Goal: Transaction & Acquisition: Download file/media

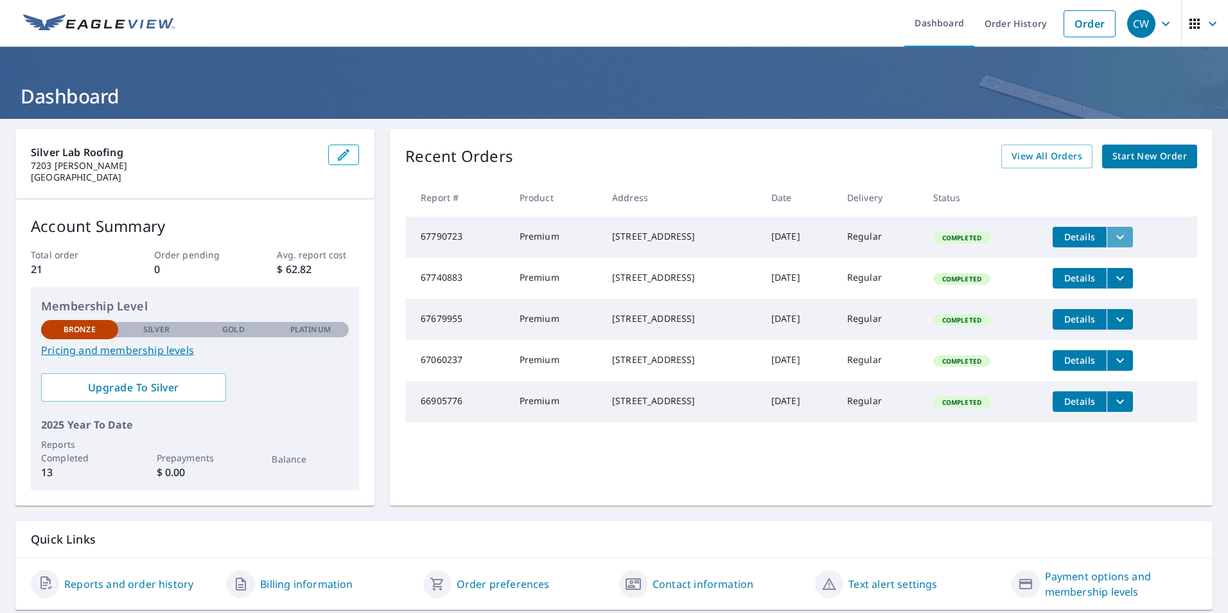
click at [1122, 238] on icon "filesDropdownBtn-67790723" at bounding box center [1119, 236] width 15 height 15
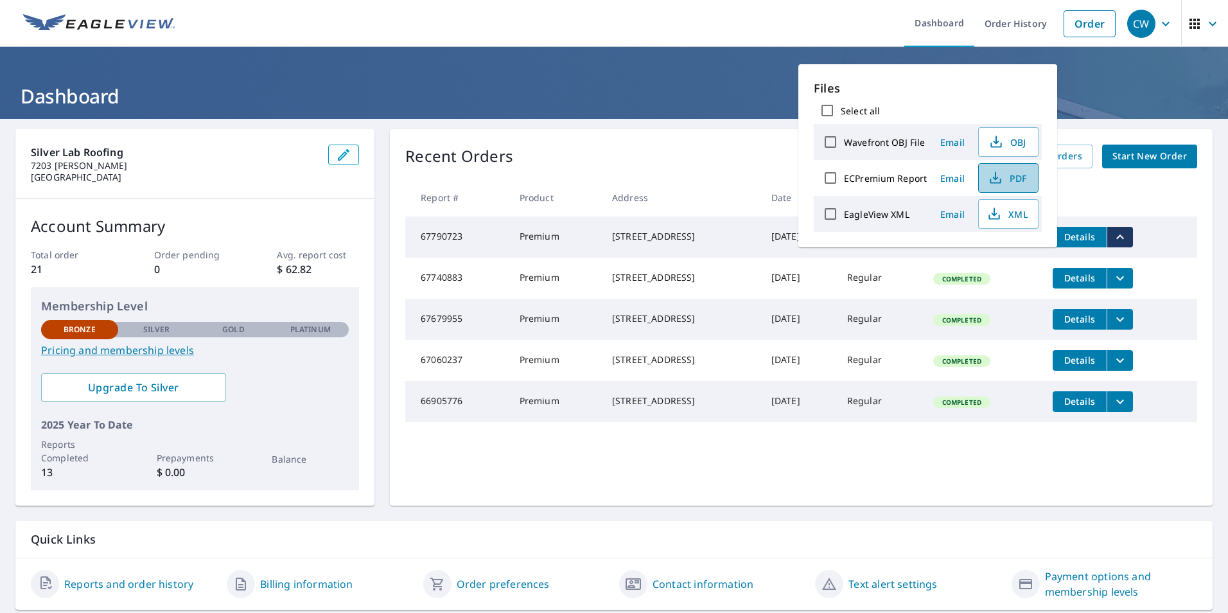
click at [1002, 180] on span "PDF" at bounding box center [1006, 177] width 41 height 15
click at [1011, 217] on span "XML" at bounding box center [1006, 213] width 41 height 15
drag, startPoint x: 587, startPoint y: 231, endPoint x: 690, endPoint y: 252, distance: 104.8
click at [690, 252] on td "[STREET_ADDRESS]" at bounding box center [681, 236] width 159 height 41
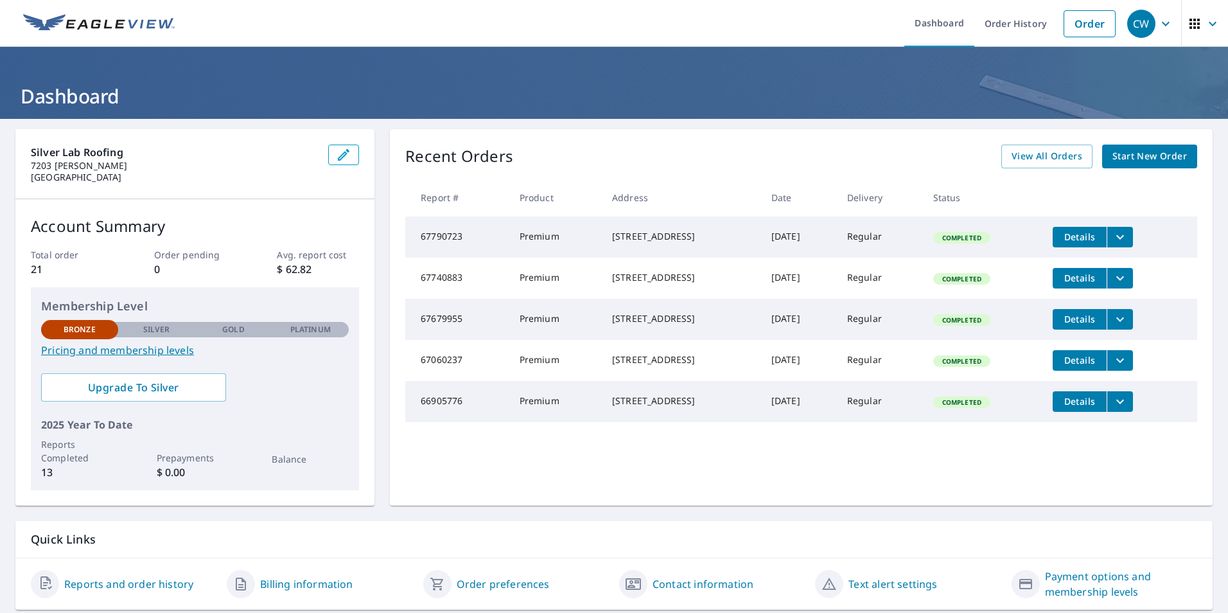
copy div "[STREET_ADDRESS]"
click at [652, 167] on div "Recent Orders View All Orders Start New Order" at bounding box center [801, 156] width 792 height 24
click at [1124, 280] on icon "filesDropdownBtn-67740883" at bounding box center [1120, 277] width 8 height 4
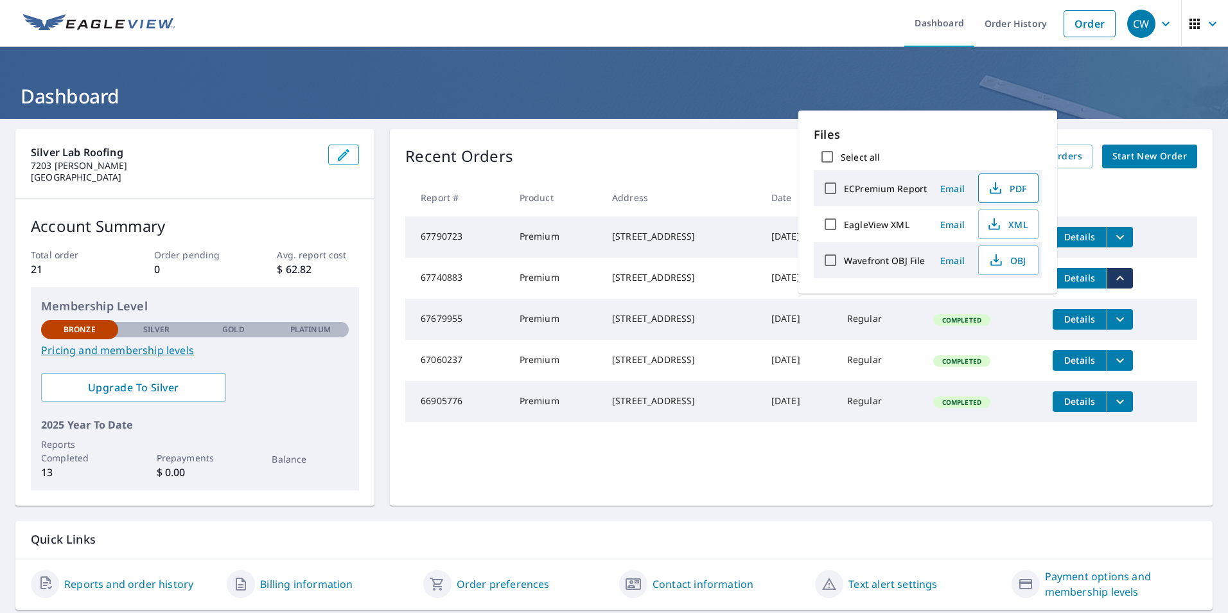
drag, startPoint x: 1021, startPoint y: 224, endPoint x: 1016, endPoint y: 181, distance: 43.3
click at [1016, 181] on div "Files Select all ECPremium Report Email PDF EagleView XML Email XML Wavefront O…" at bounding box center [927, 202] width 228 height 152
click at [1016, 181] on span "PDF" at bounding box center [1006, 187] width 41 height 15
click at [1125, 236] on icon "filesDropdownBtn-67790723" at bounding box center [1119, 236] width 15 height 15
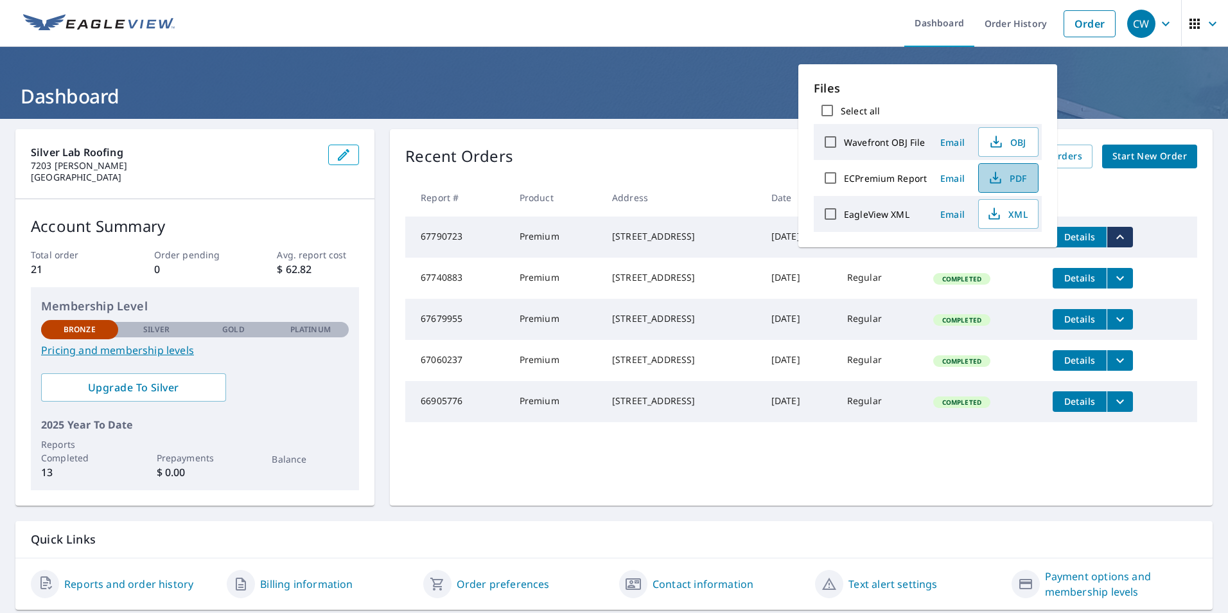
click at [998, 179] on icon "button" at bounding box center [994, 177] width 15 height 15
click at [1127, 327] on icon "filesDropdownBtn-67679955" at bounding box center [1119, 318] width 15 height 15
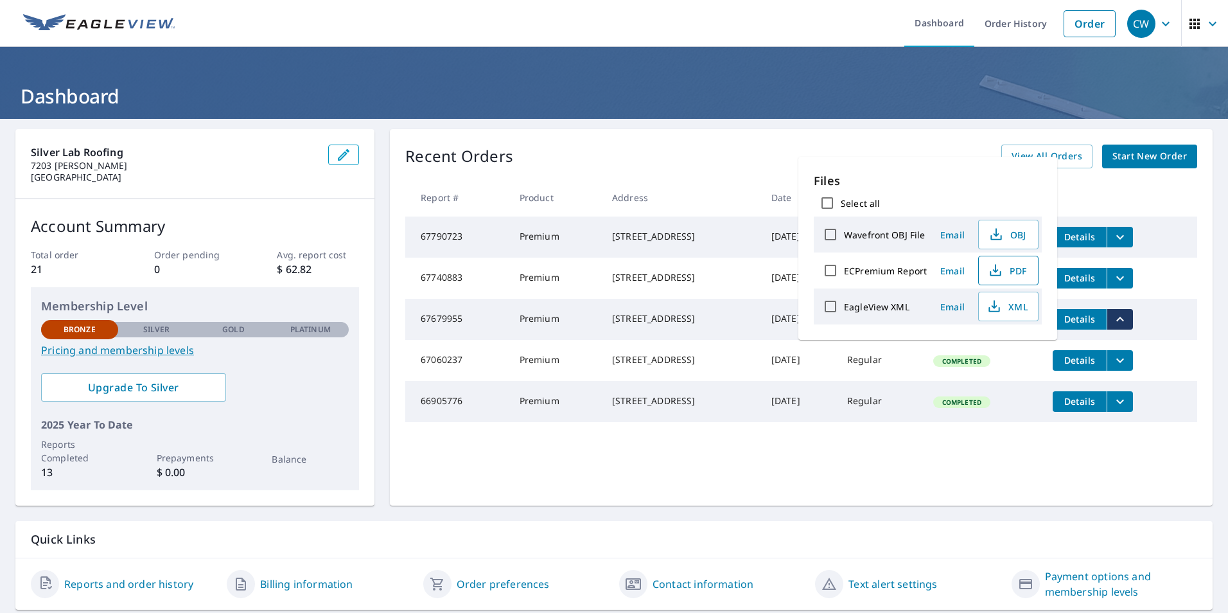
click at [1005, 273] on span "PDF" at bounding box center [1006, 270] width 41 height 15
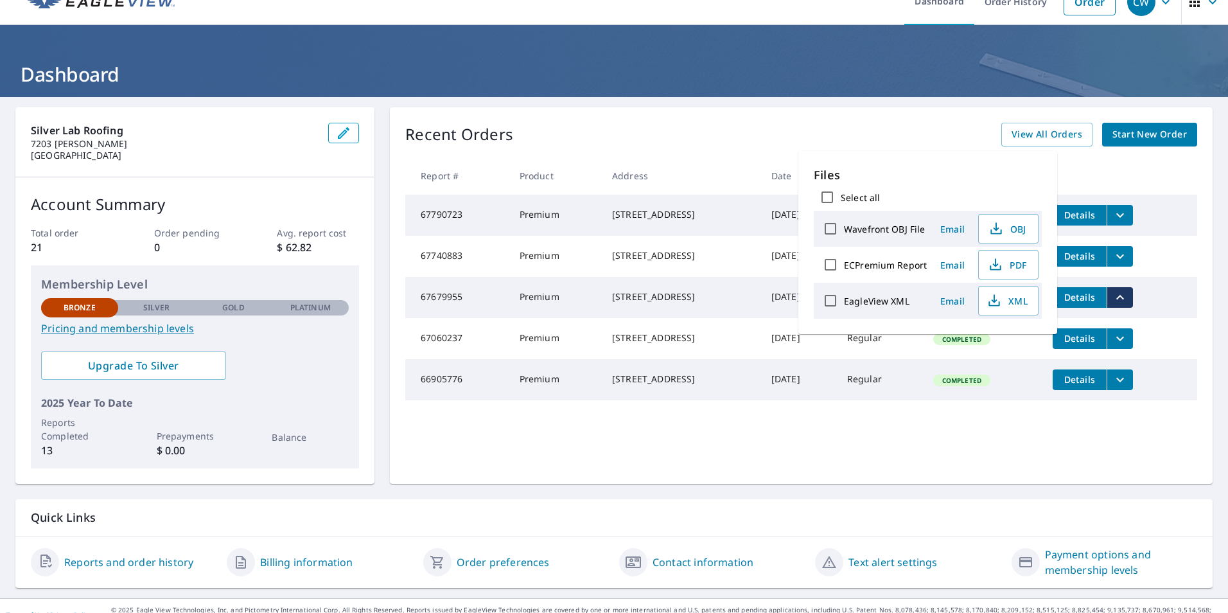
scroll to position [40, 0]
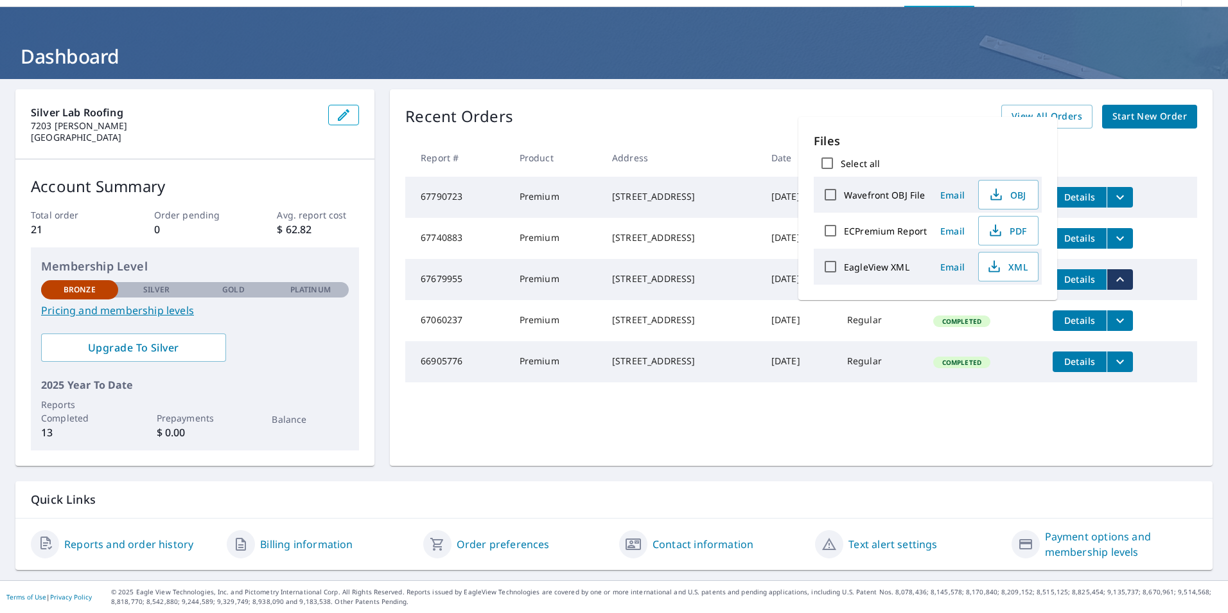
click at [1127, 328] on icon "filesDropdownBtn-67060237" at bounding box center [1119, 320] width 15 height 15
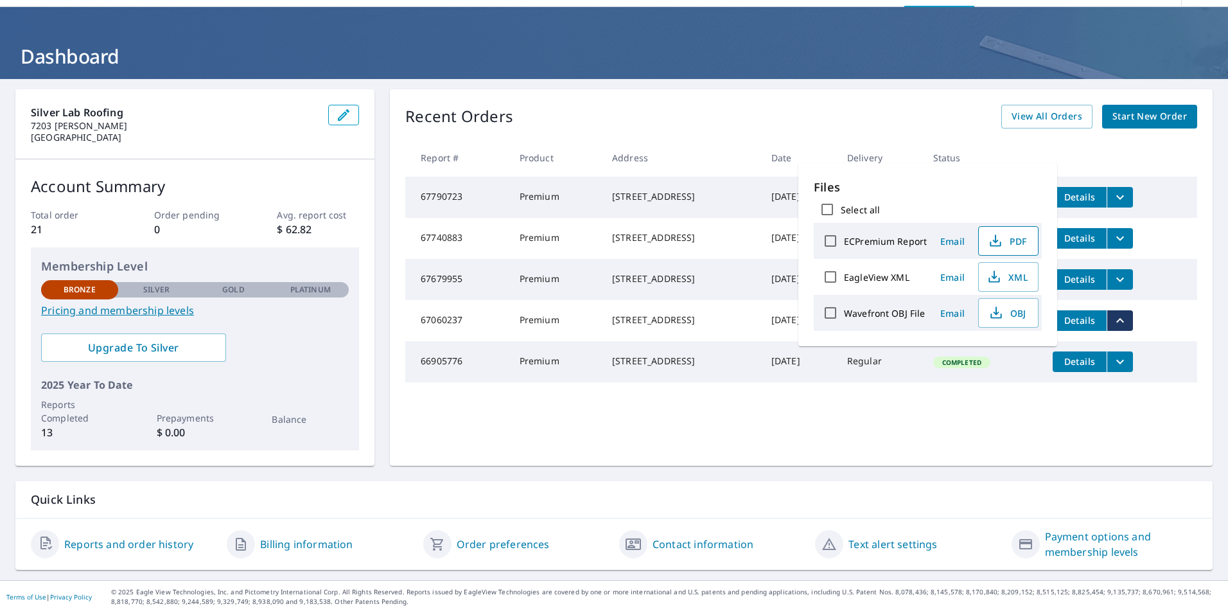
click at [1012, 243] on span "PDF" at bounding box center [1006, 240] width 41 height 15
click at [1052, 118] on span "View All Orders" at bounding box center [1046, 117] width 71 height 16
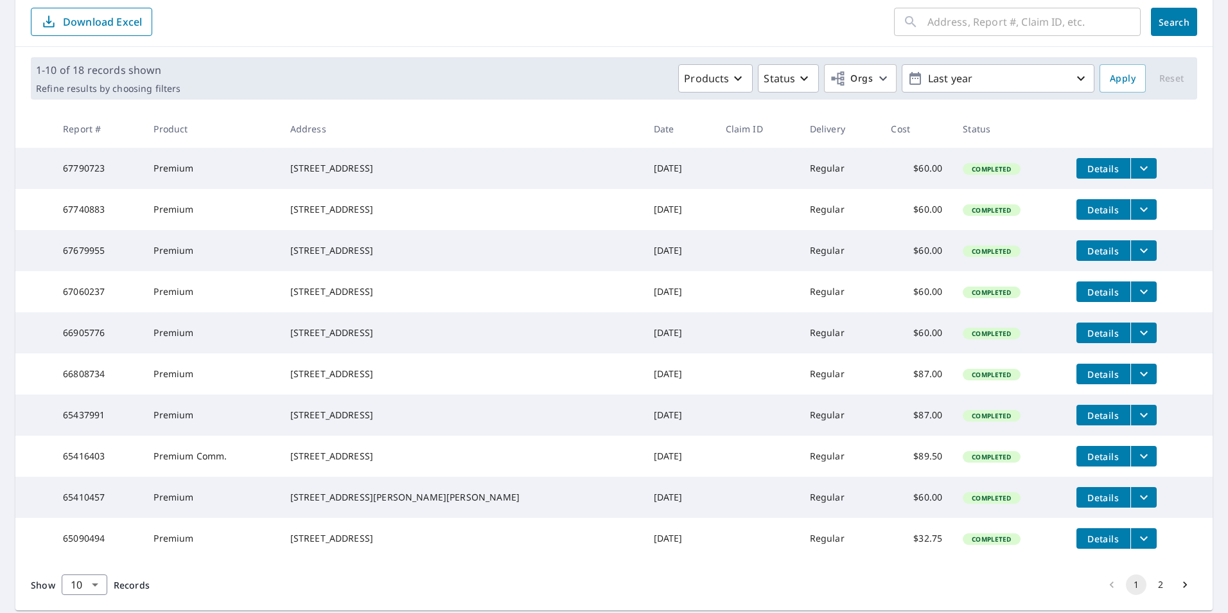
scroll to position [168, 0]
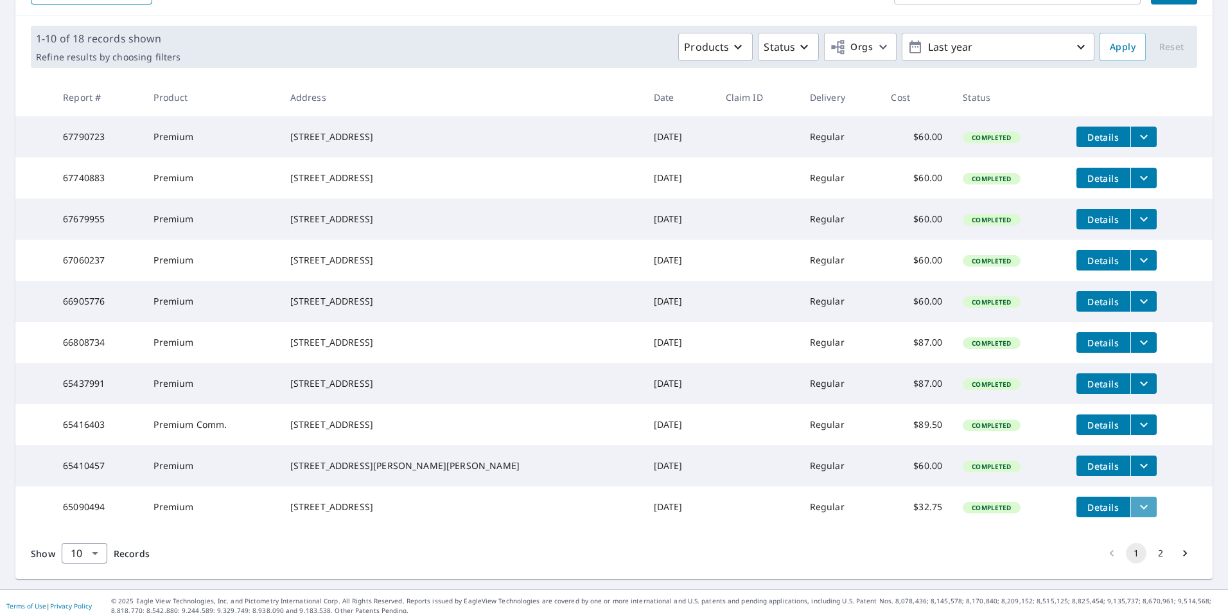
click at [1136, 514] on icon "filesDropdownBtn-65090494" at bounding box center [1143, 506] width 15 height 15
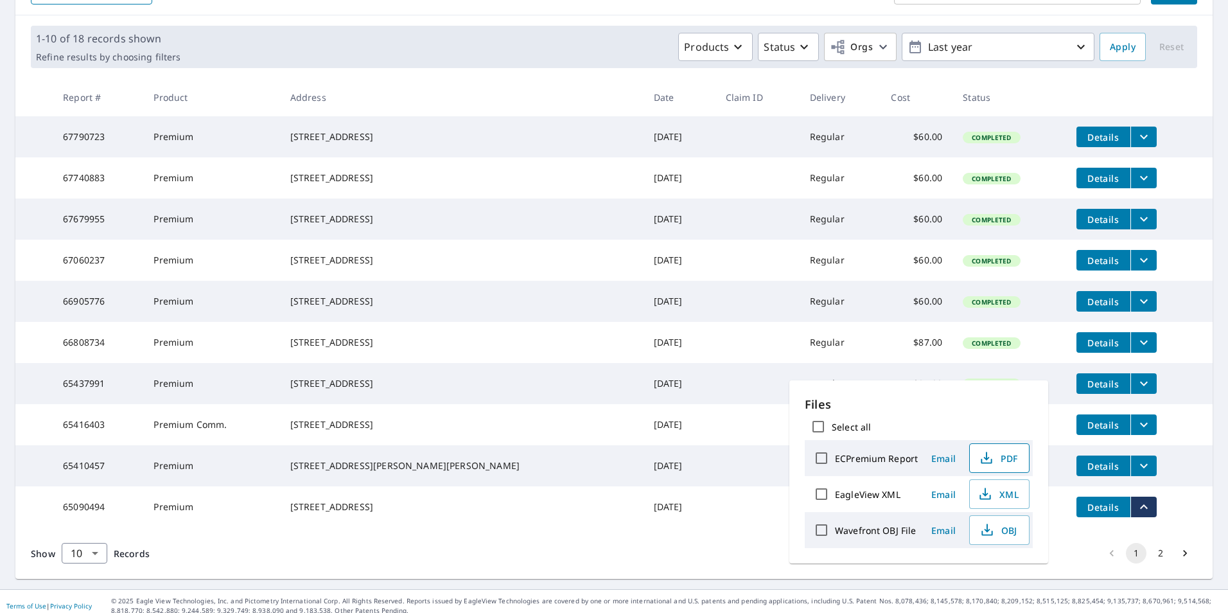
click at [1007, 462] on span "PDF" at bounding box center [997, 457] width 41 height 15
click at [1136, 391] on icon "filesDropdownBtn-65437991" at bounding box center [1143, 383] width 15 height 15
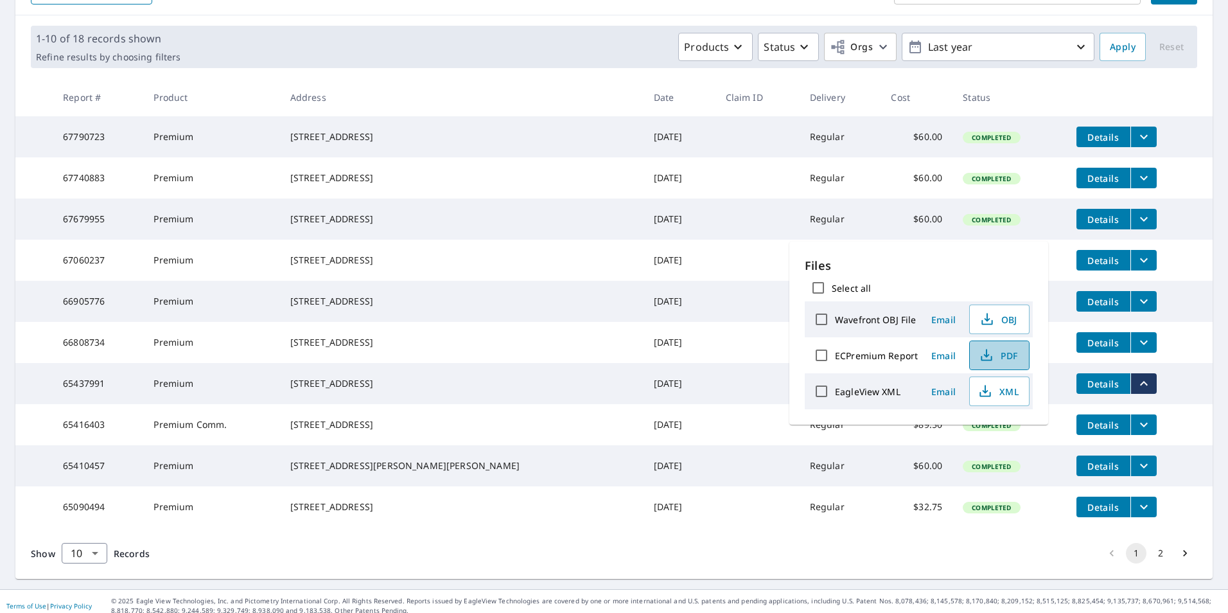
click at [1011, 352] on span "PDF" at bounding box center [997, 354] width 41 height 15
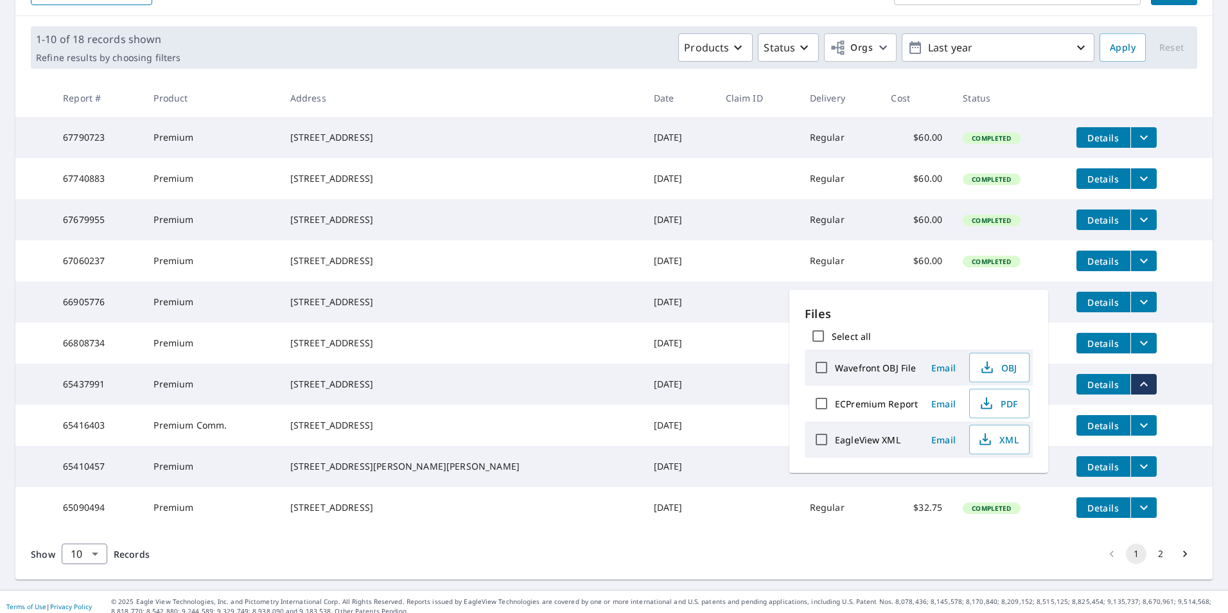
scroll to position [229, 0]
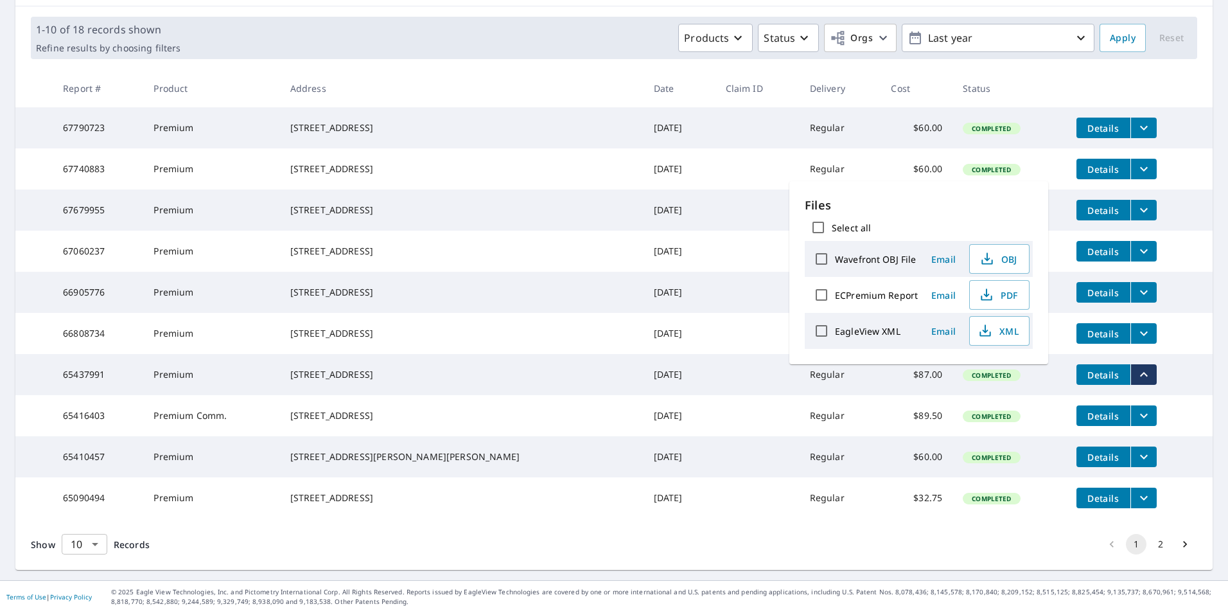
click at [96, 544] on body "CW CW Dashboard Order History Order CW Dashboard / Order History Order History …" at bounding box center [614, 306] width 1228 height 613
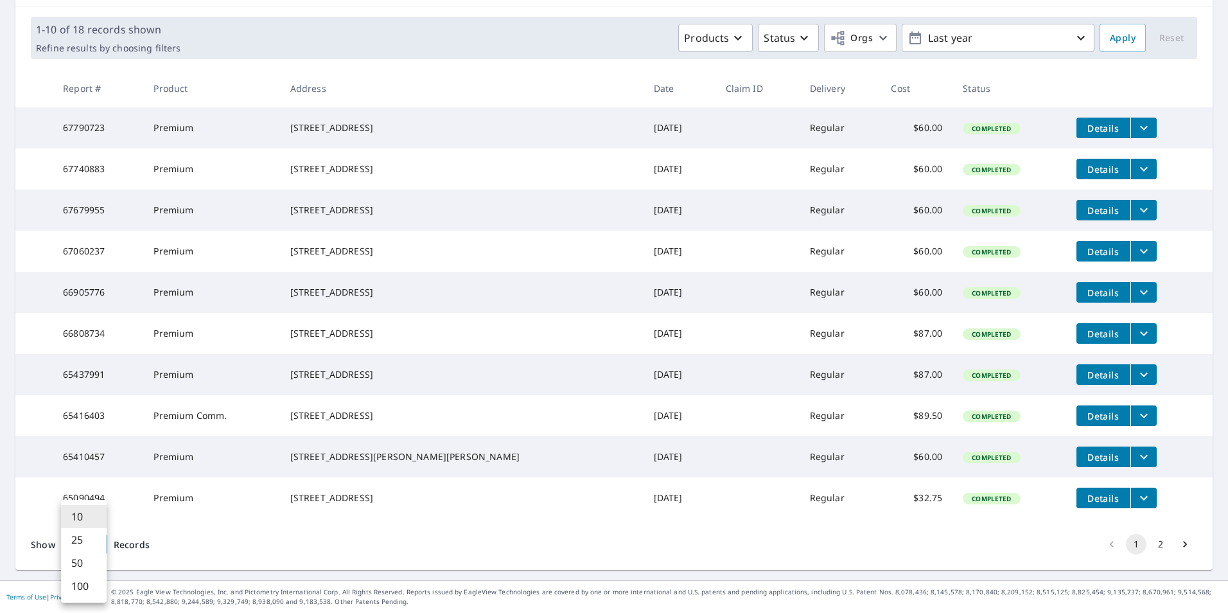
click at [88, 581] on li "100" at bounding box center [84, 585] width 46 height 23
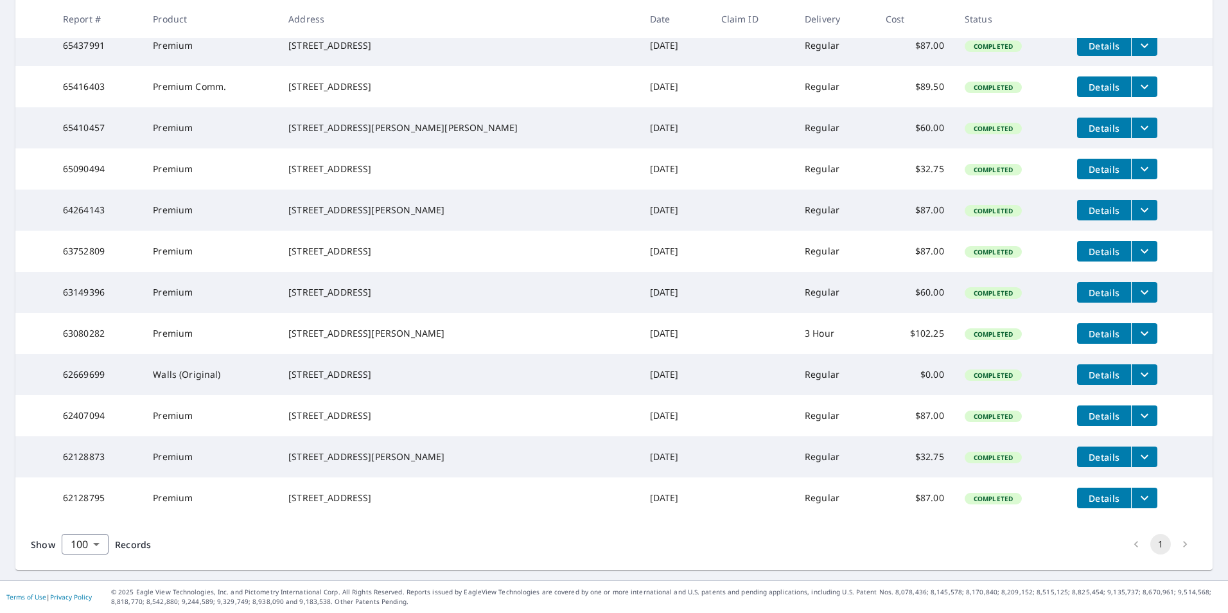
scroll to position [599, 0]
click at [1136, 326] on icon "filesDropdownBtn-63080282" at bounding box center [1143, 333] width 15 height 15
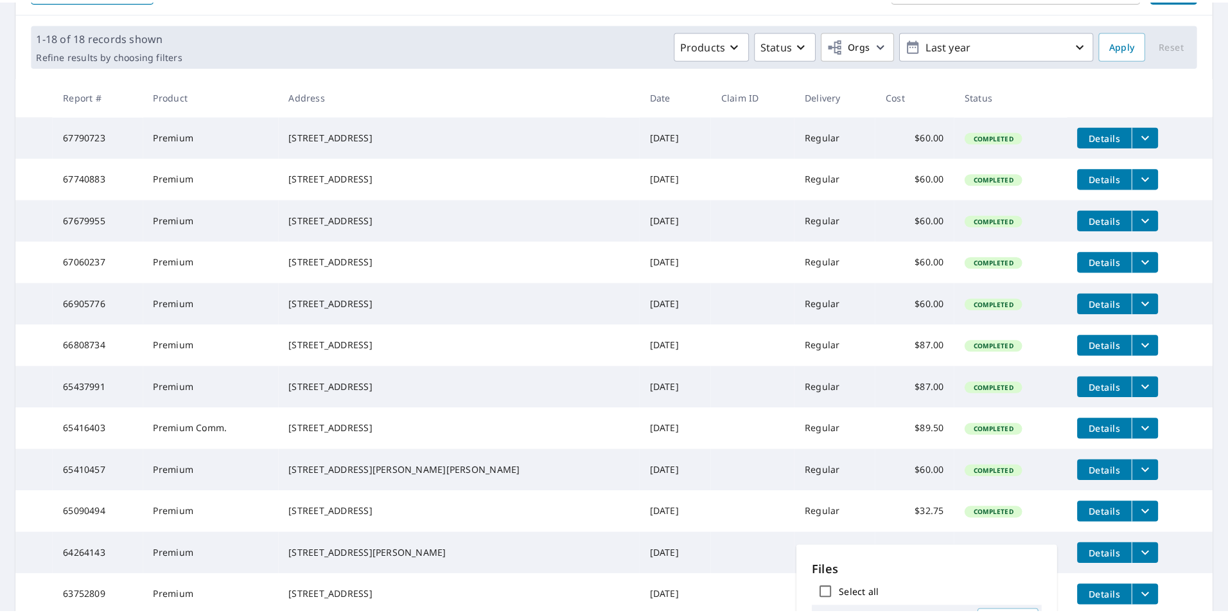
scroll to position [150, 0]
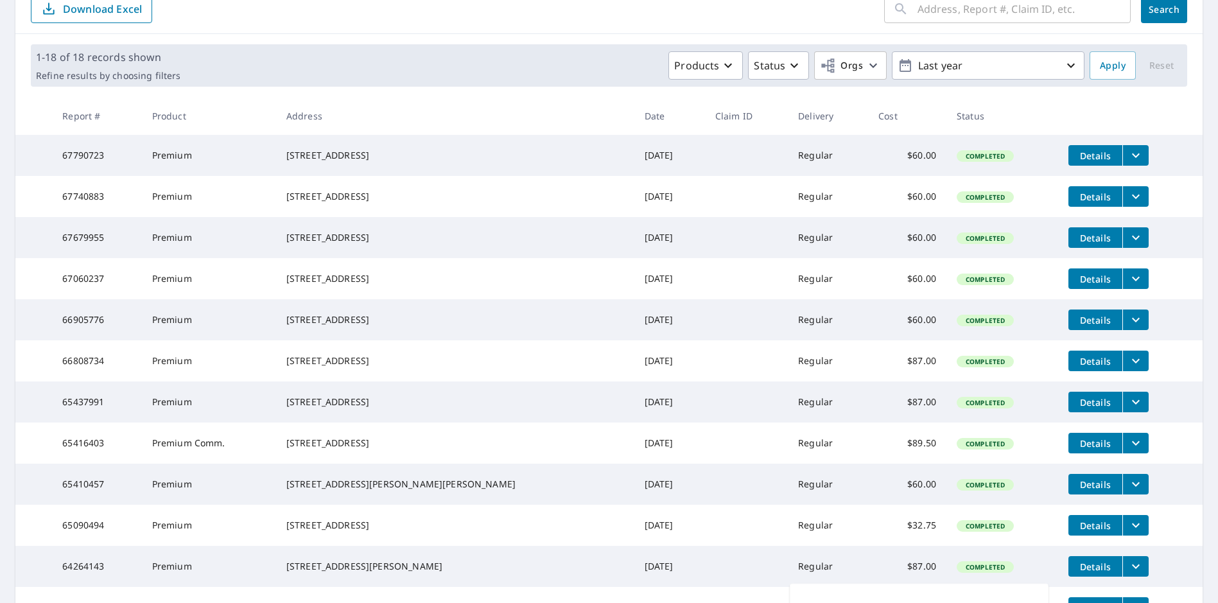
click at [1132, 363] on icon "filesDropdownBtn-66808734" at bounding box center [1136, 361] width 8 height 4
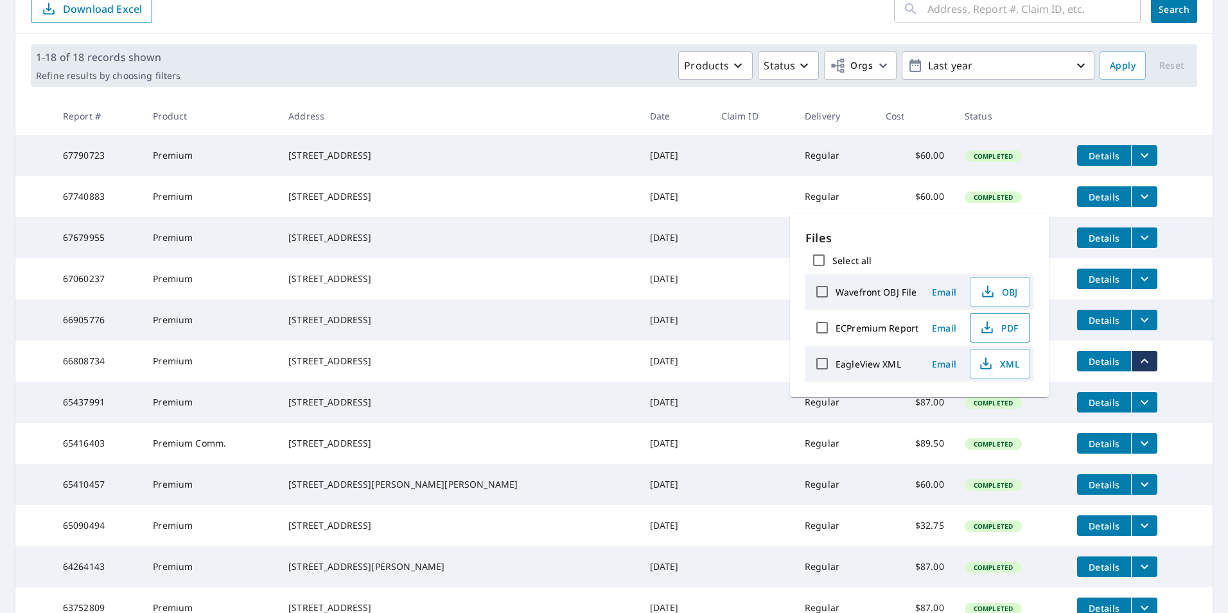
click at [997, 324] on span "PDF" at bounding box center [998, 327] width 41 height 15
click at [1158, 116] on th at bounding box center [1139, 116] width 146 height 38
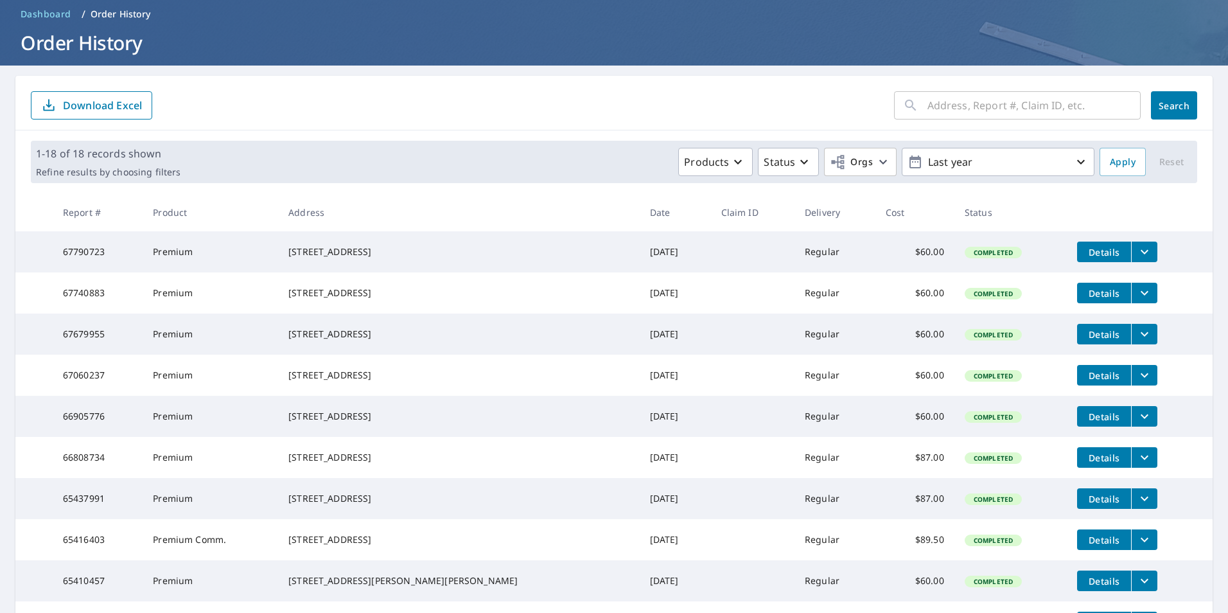
scroll to position [0, 0]
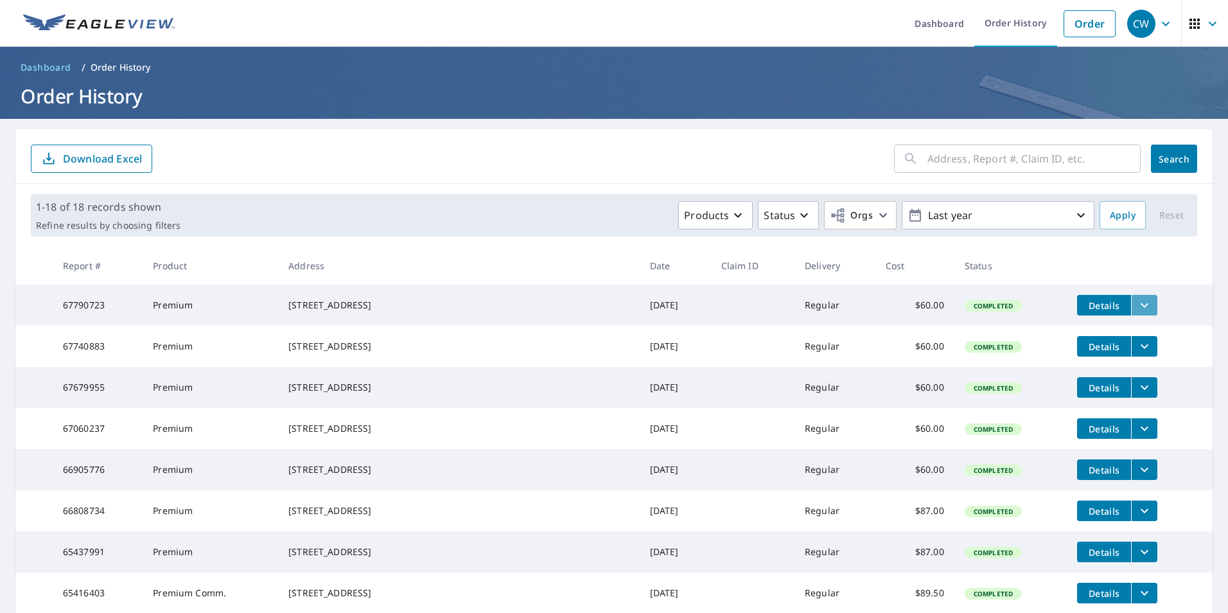
click at [1140, 306] on icon "filesDropdownBtn-67790723" at bounding box center [1144, 305] width 8 height 4
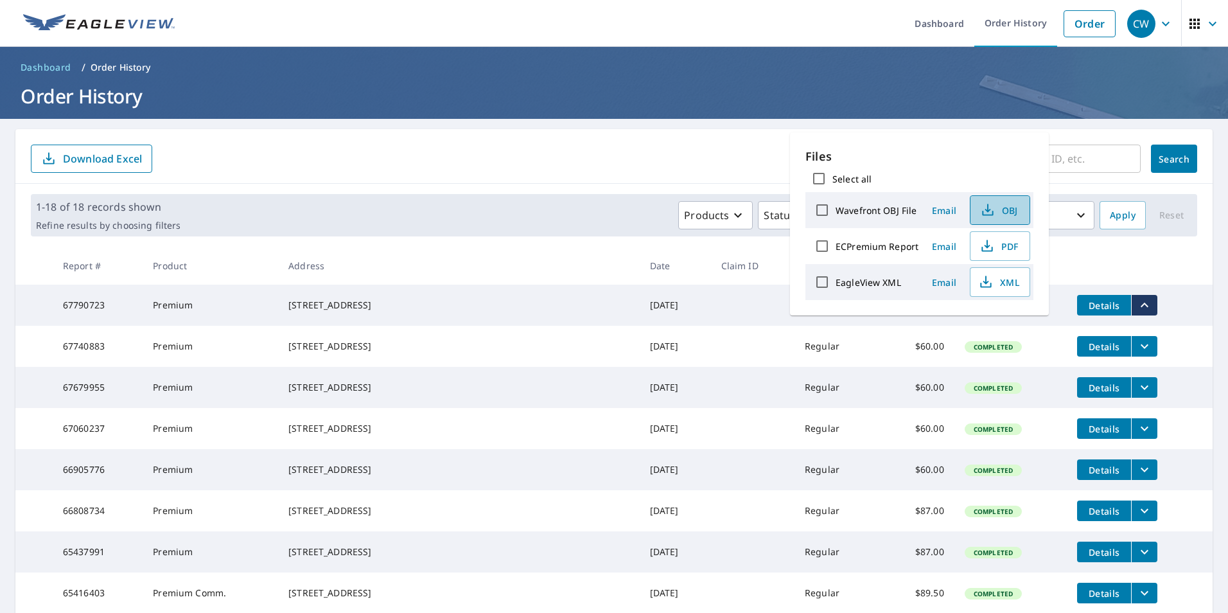
click at [993, 212] on icon "button" at bounding box center [987, 209] width 15 height 15
drag, startPoint x: 703, startPoint y: 119, endPoint x: 702, endPoint y: 130, distance: 10.3
click at [702, 129] on main "​ Search Download Excel 1-18 of 18 records shown Refine results by choosing fil…" at bounding box center [614, 602] width 1228 height 967
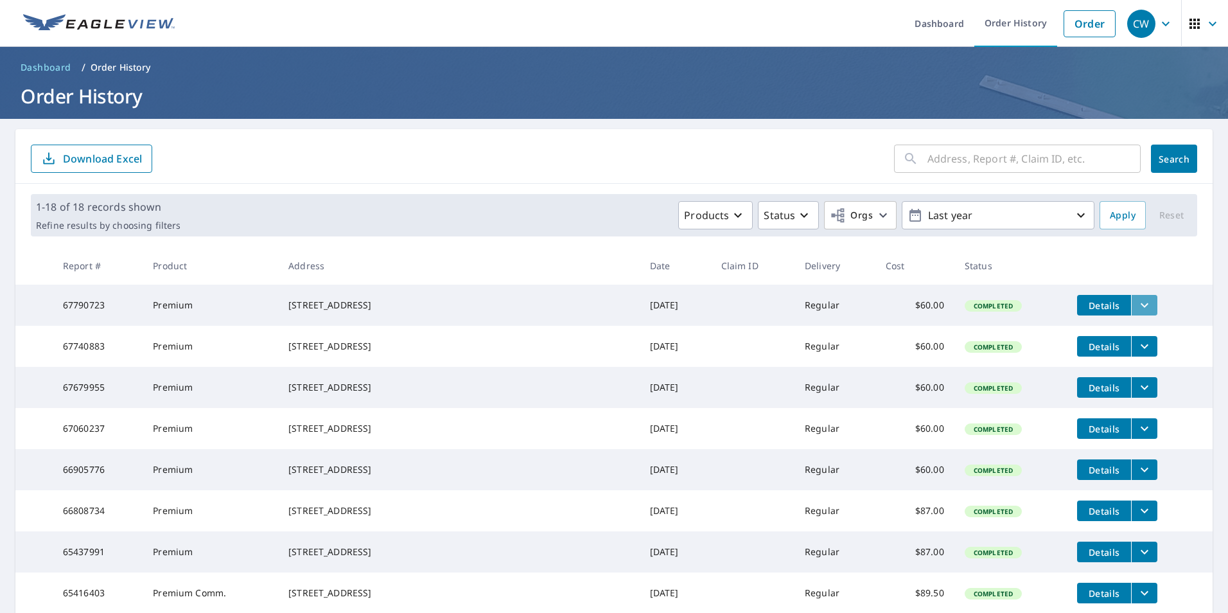
click at [1140, 304] on icon "filesDropdownBtn-67790723" at bounding box center [1144, 305] width 8 height 4
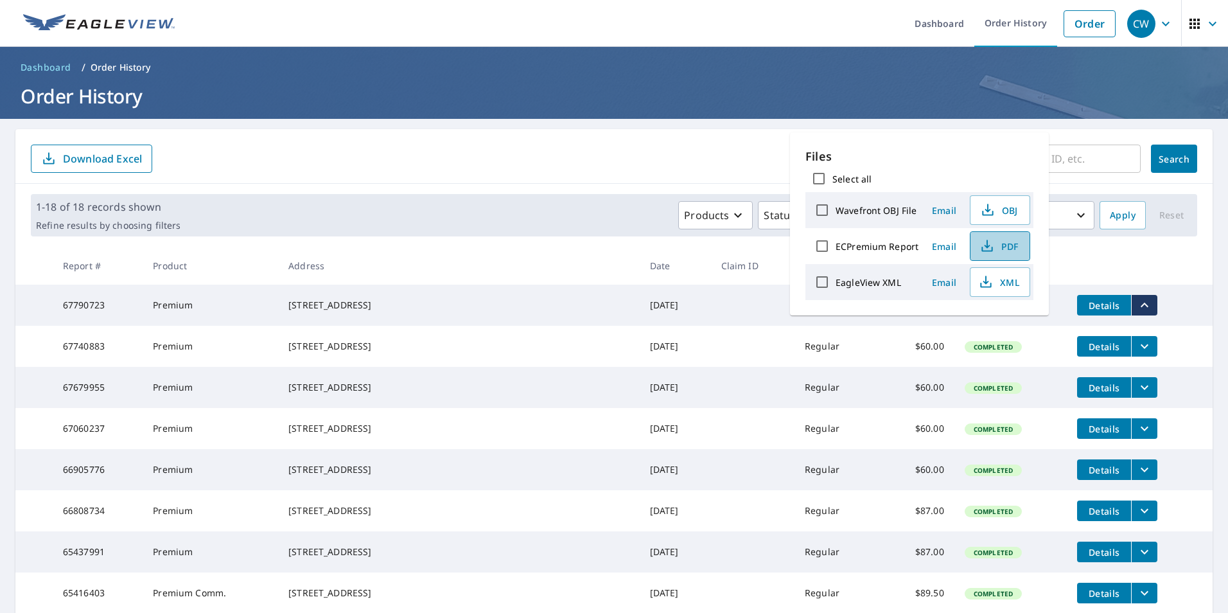
click at [999, 249] on span "PDF" at bounding box center [998, 245] width 41 height 15
